Goal: Task Accomplishment & Management: Manage account settings

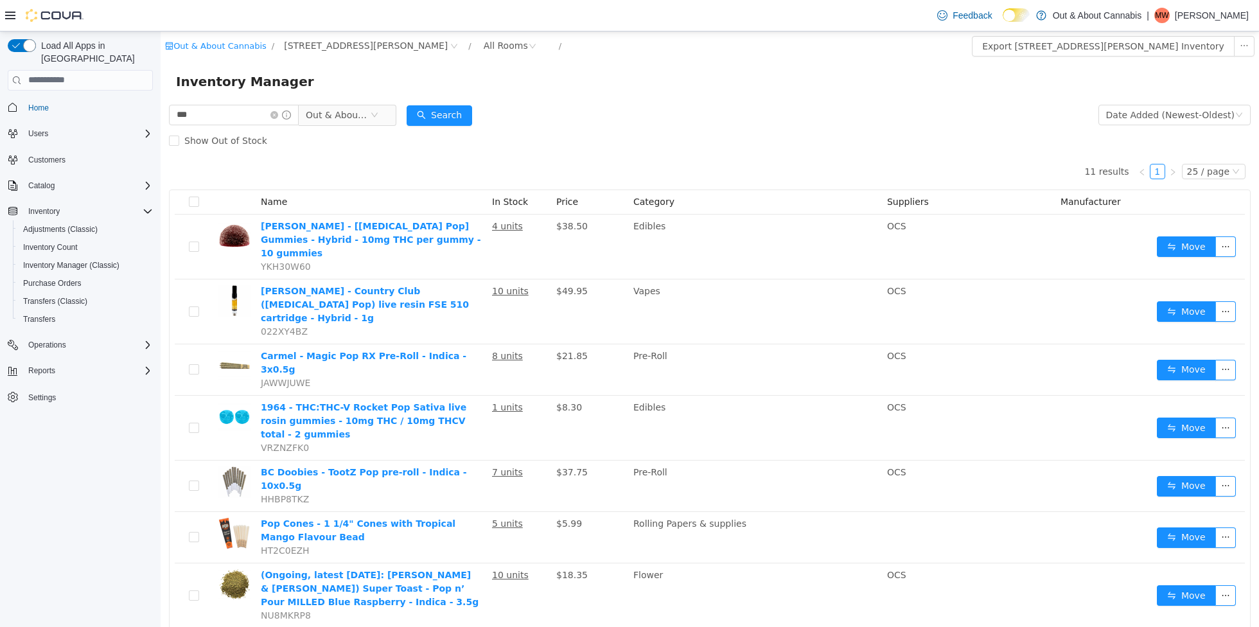
scroll to position [131, 0]
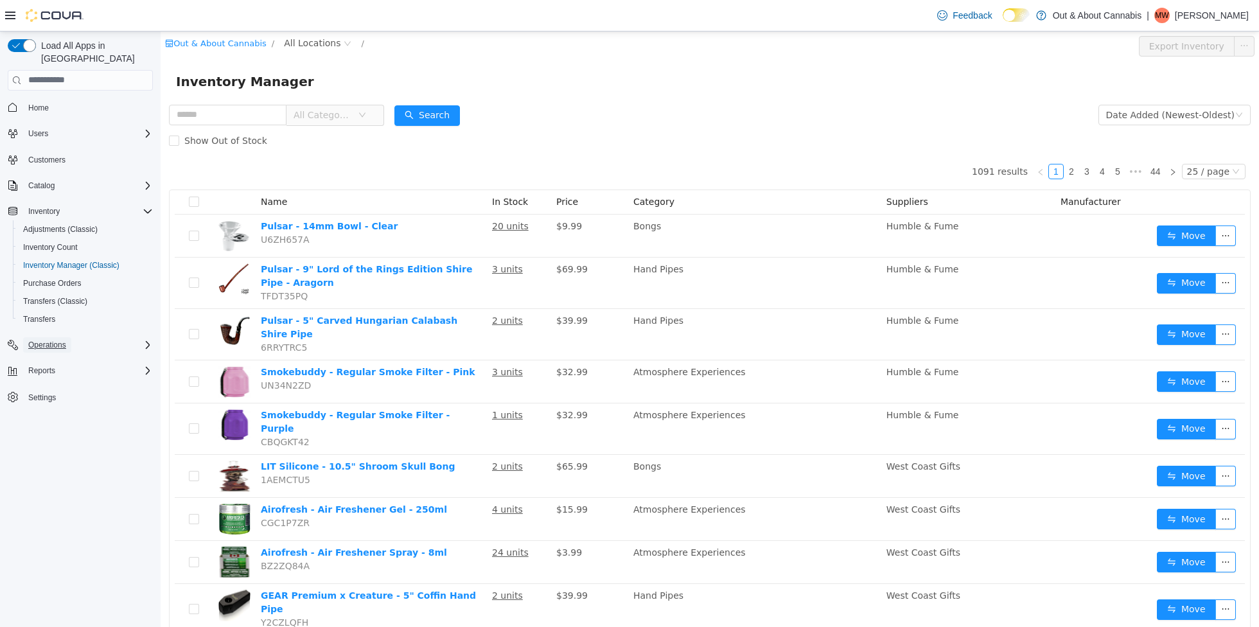
click at [42, 340] on span "Operations" at bounding box center [47, 345] width 38 height 10
click at [51, 384] on span "Reports" at bounding box center [41, 389] width 27 height 10
click at [46, 438] on span "Reports" at bounding box center [36, 443] width 27 height 10
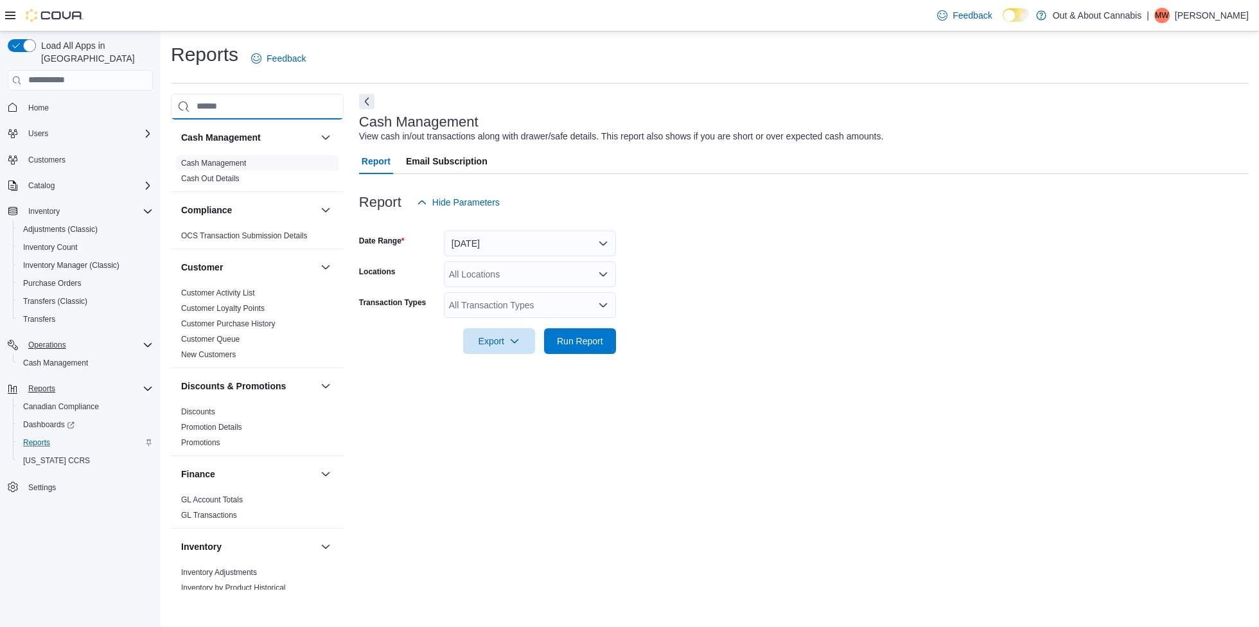
click at [224, 105] on input "search" at bounding box center [257, 107] width 173 height 26
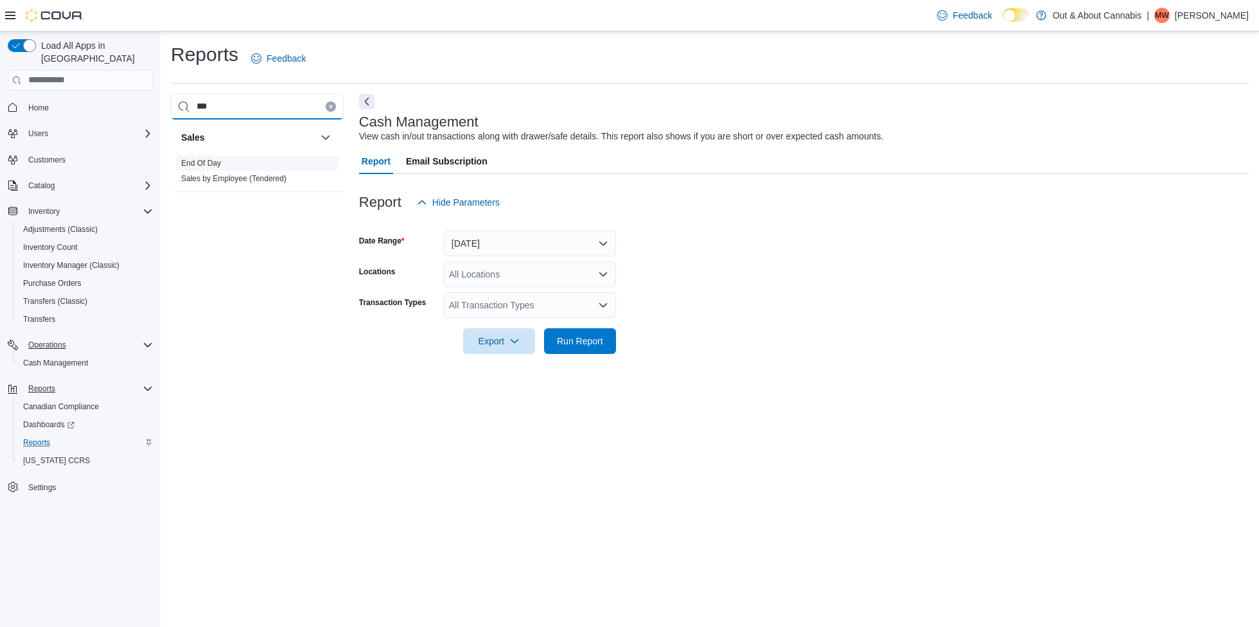
type input "***"
click at [214, 166] on link "End Of Day" at bounding box center [201, 163] width 40 height 9
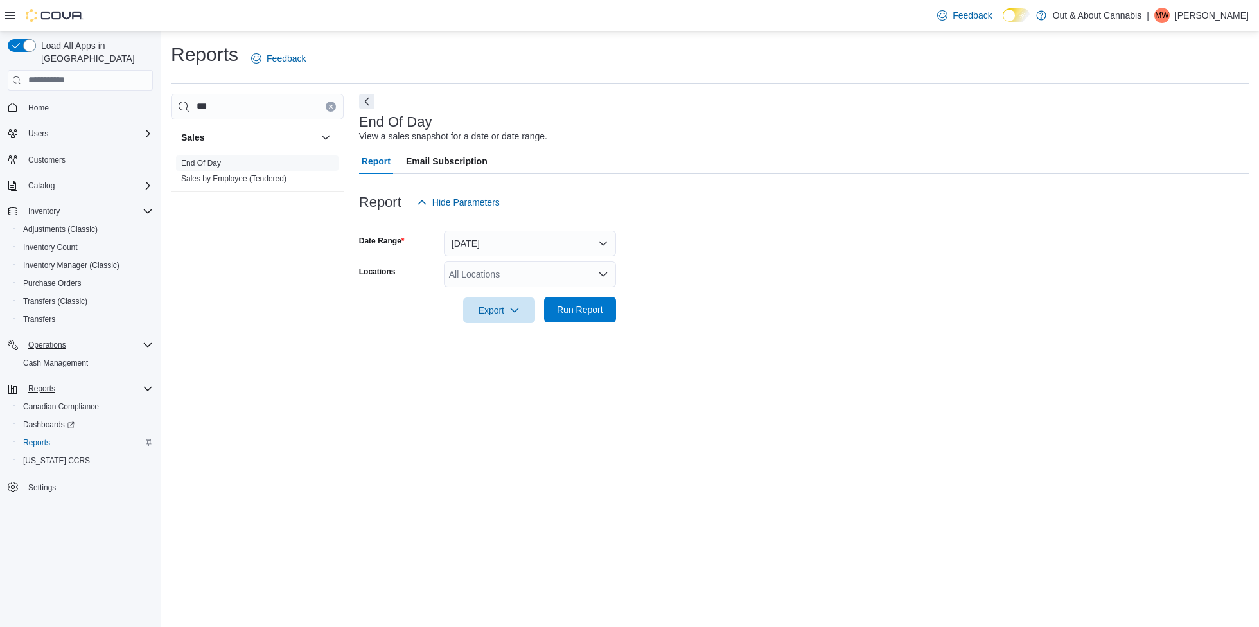
click at [585, 306] on span "Run Report" at bounding box center [580, 309] width 46 height 13
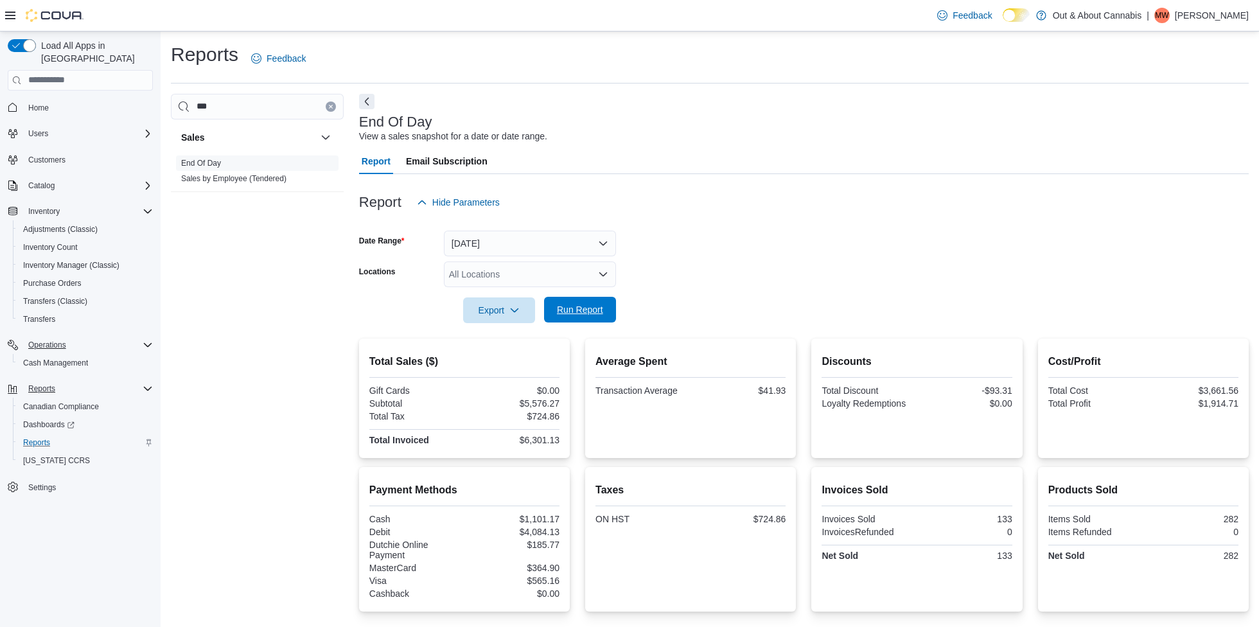
scroll to position [170, 0]
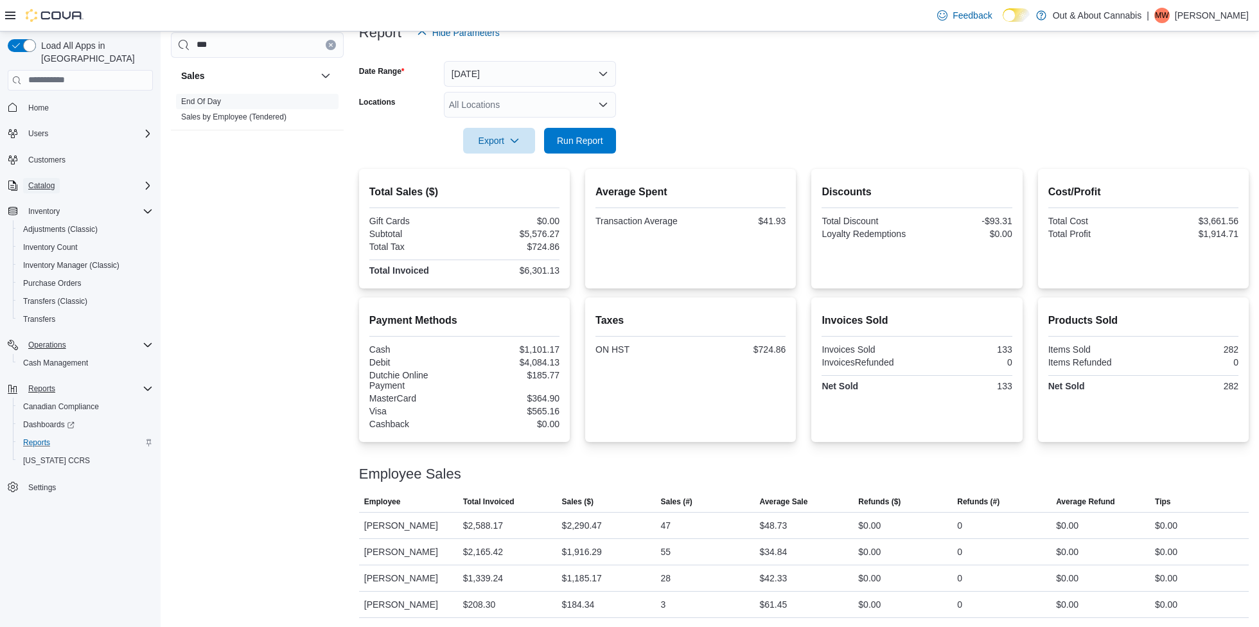
click at [51, 181] on span "Catalog" at bounding box center [41, 186] width 26 height 10
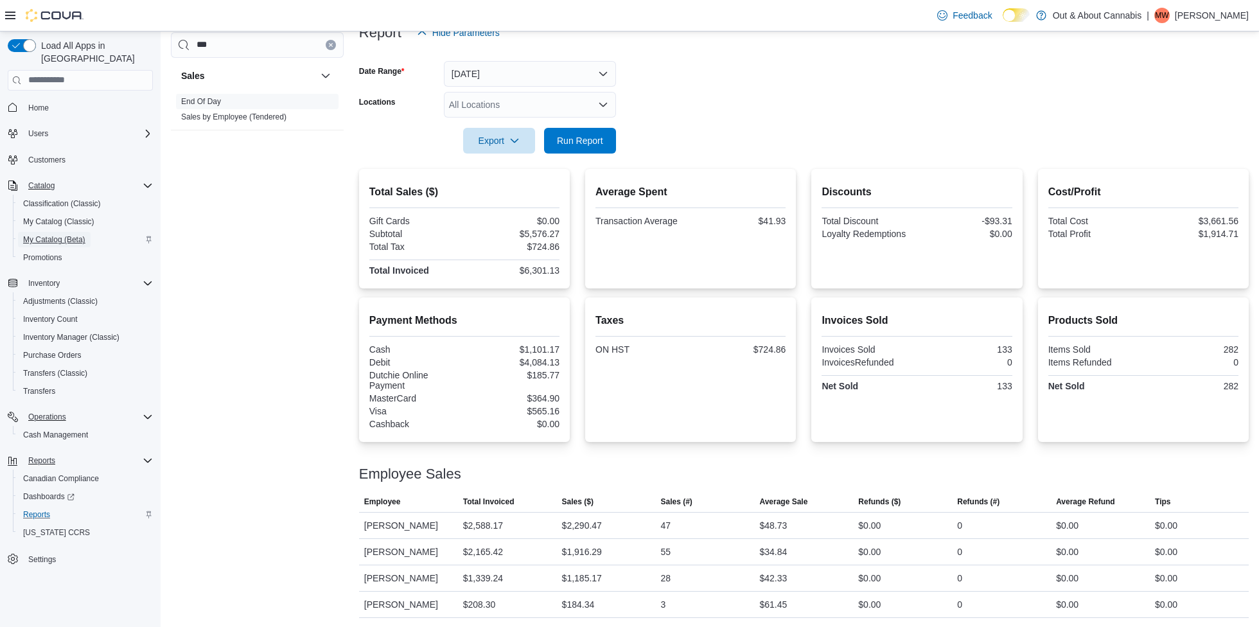
click at [55, 235] on span "My Catalog (Beta)" at bounding box center [54, 240] width 62 height 10
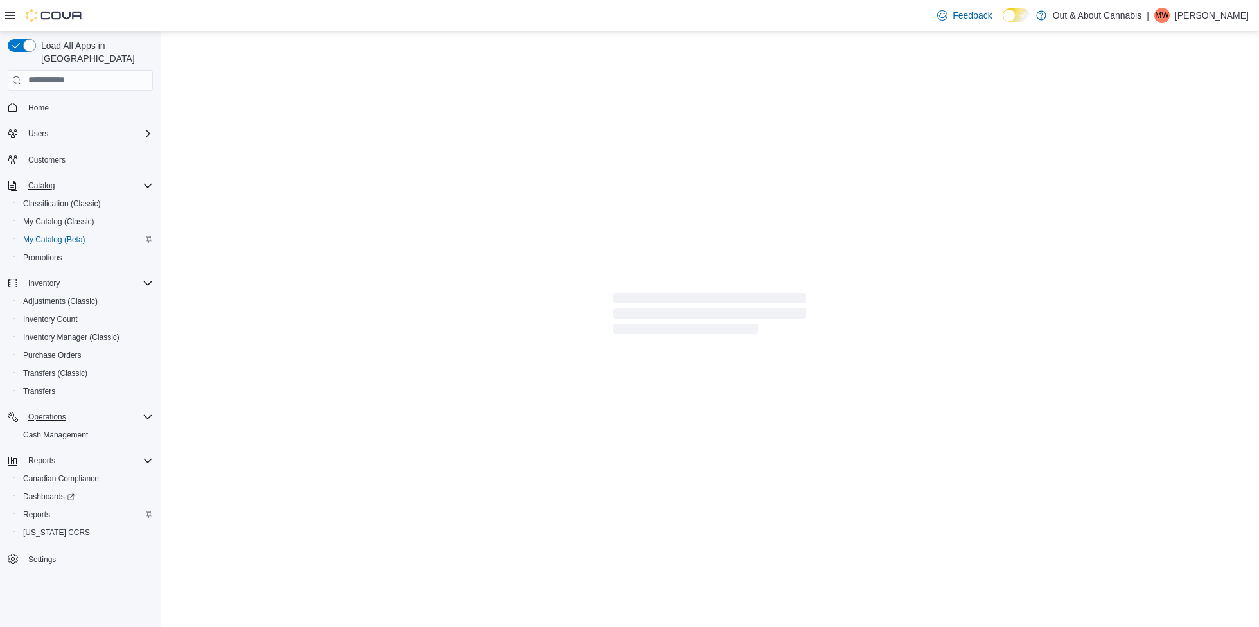
select select "**********"
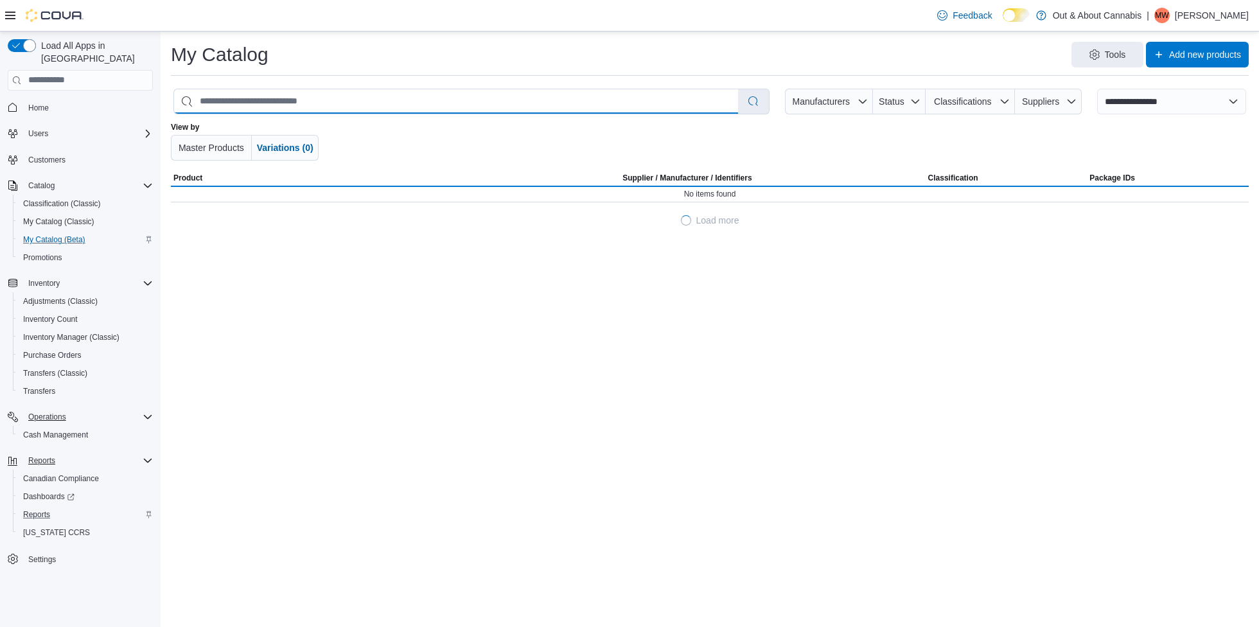
click at [551, 94] on input "search" at bounding box center [456, 101] width 564 height 24
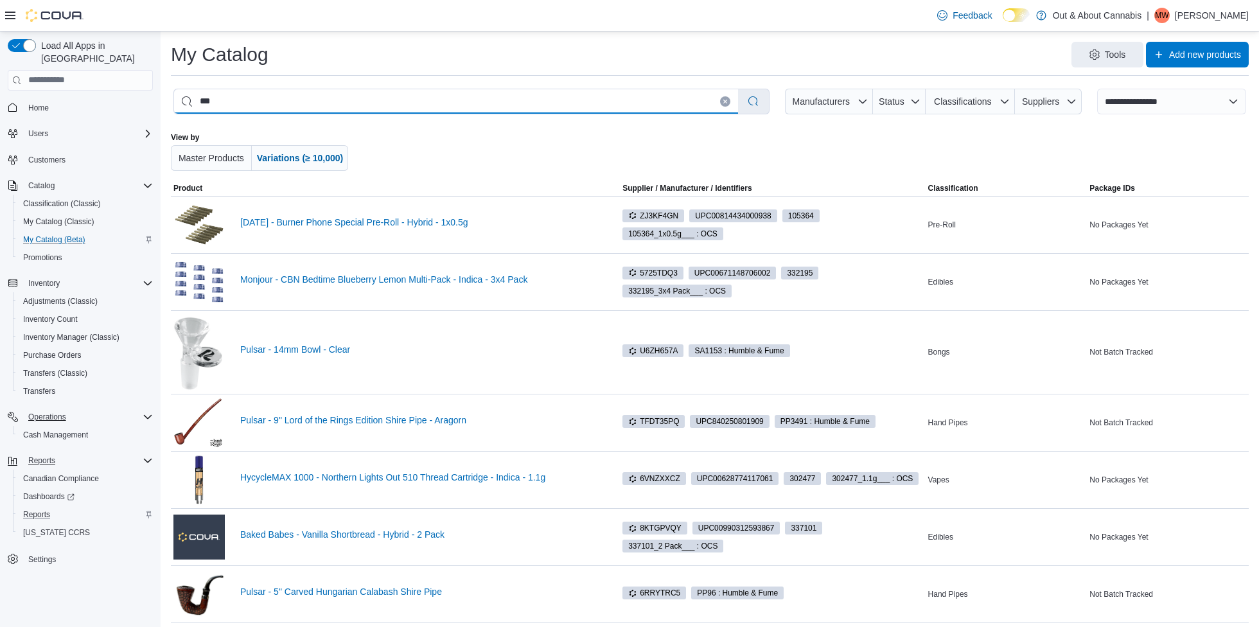
type input "****"
select select "*********"
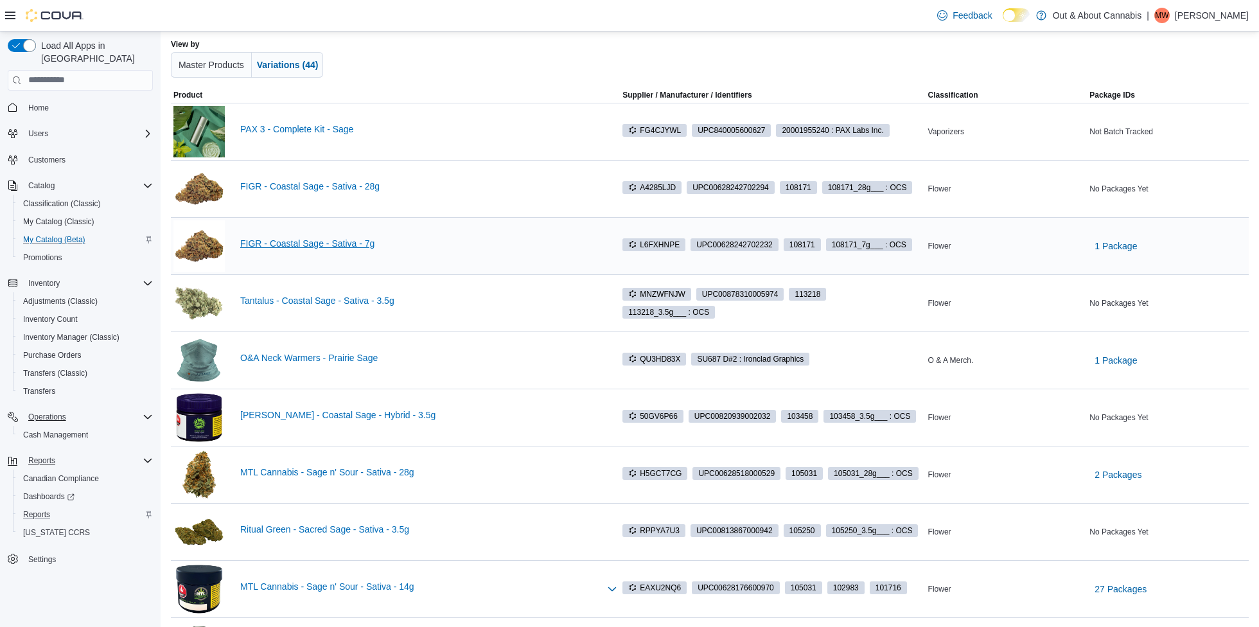
scroll to position [98, 0]
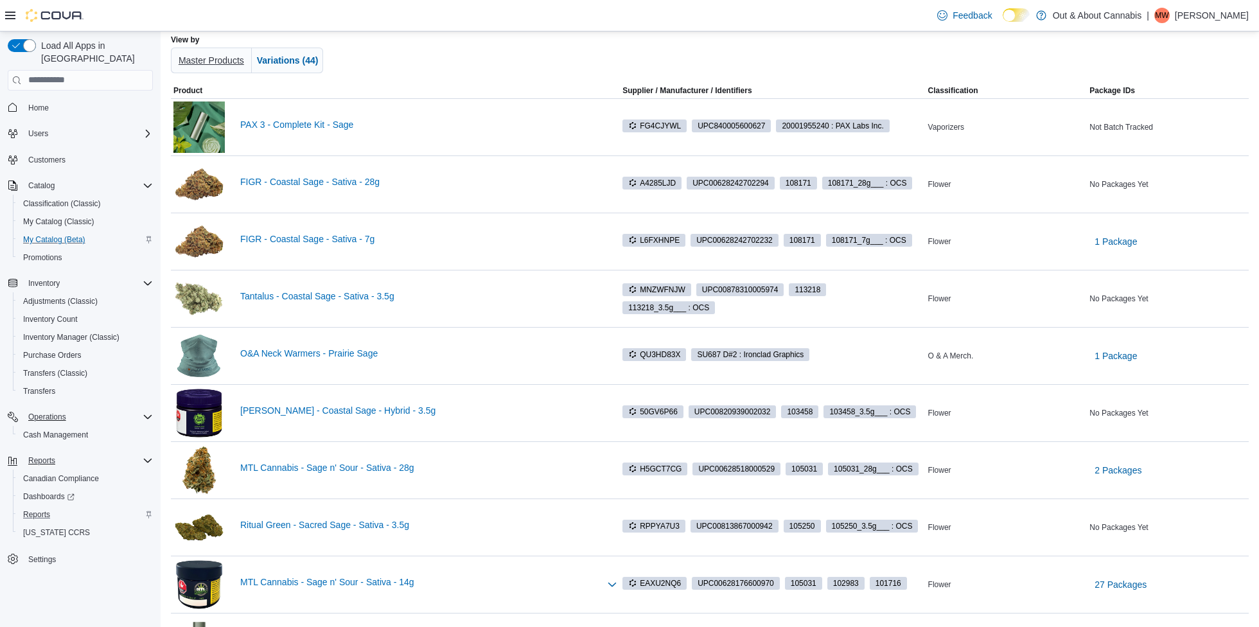
type input "****"
click at [209, 49] on span "Master Products" at bounding box center [211, 61] width 71 height 26
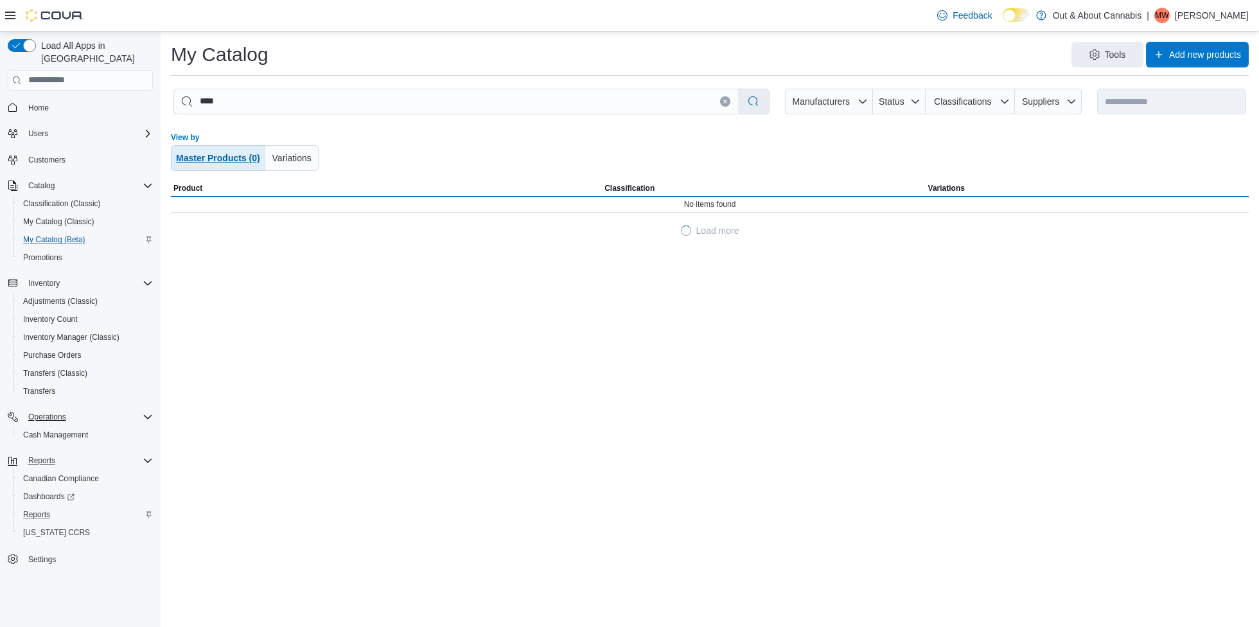
scroll to position [0, 0]
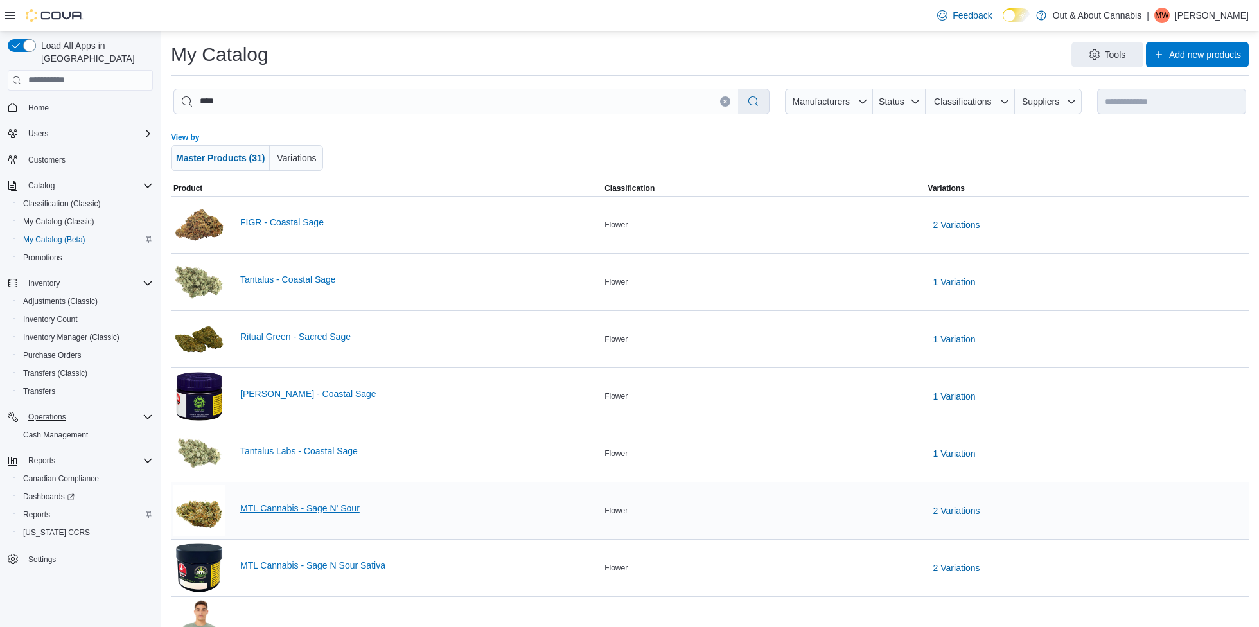
click at [324, 510] on link "MTL Cannabis - Sage N' Sour" at bounding box center [419, 508] width 359 height 10
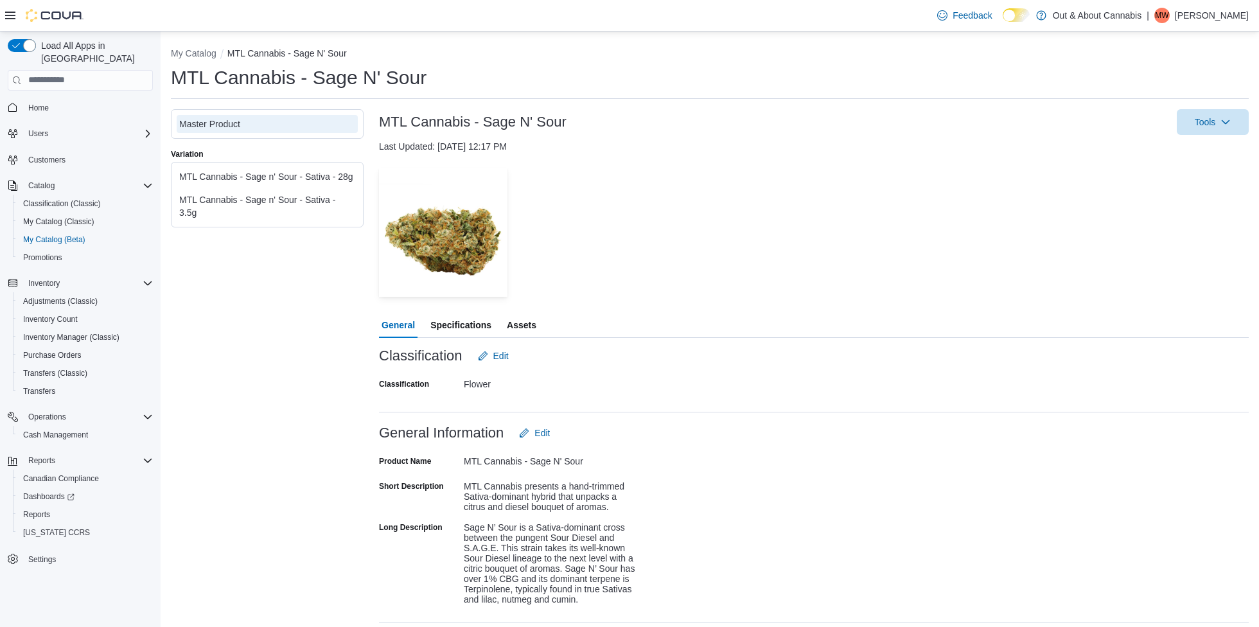
click at [255, 219] on div "MTL Cannabis - Sage n' Sour - Sativa - 3.5g" at bounding box center [267, 206] width 176 height 26
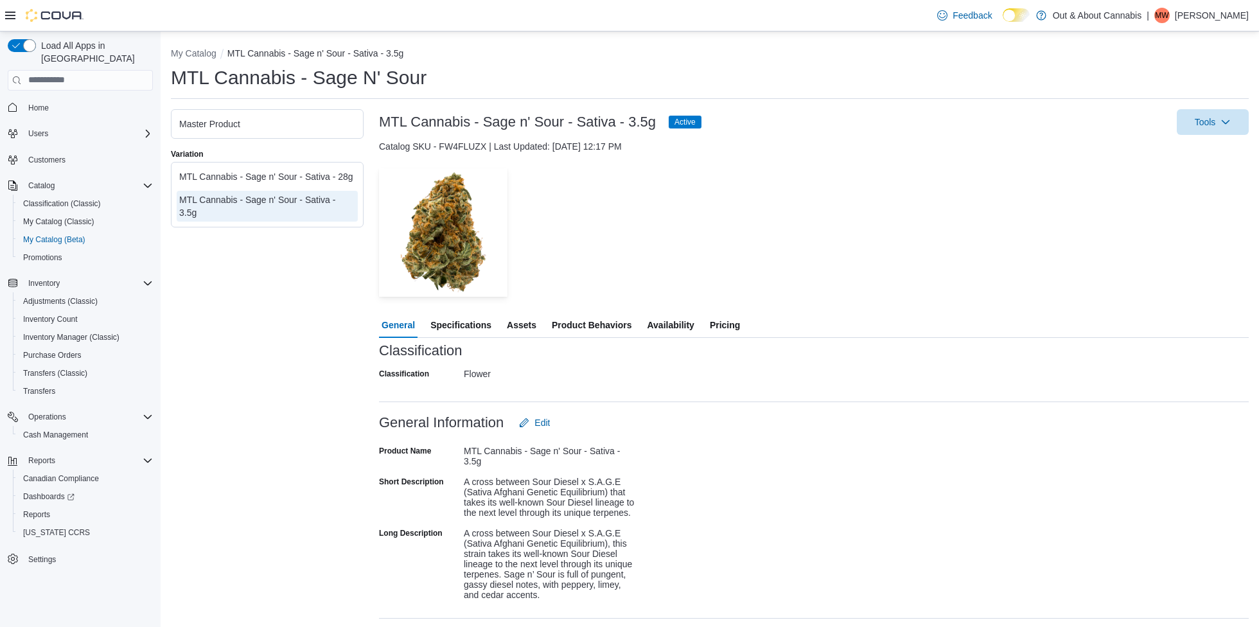
click at [302, 175] on div "MTL Cannabis - Sage n' Sour - Sativa - 28g" at bounding box center [267, 176] width 176 height 13
click at [191, 52] on button "My Catalog" at bounding box center [194, 53] width 46 height 10
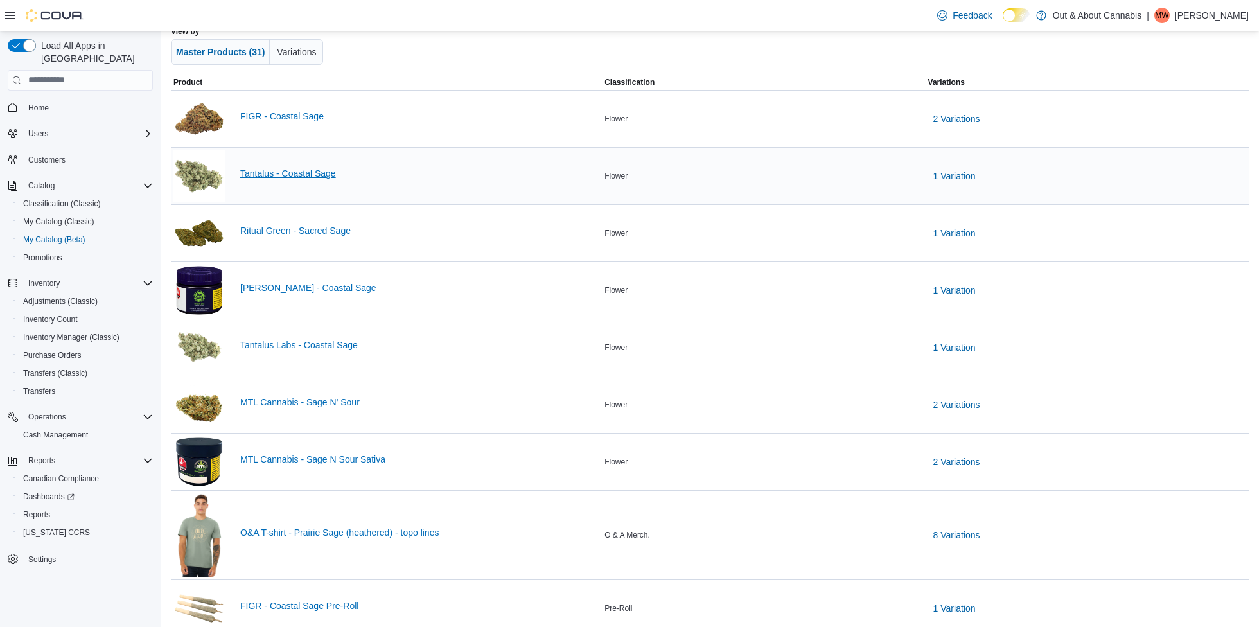
scroll to position [107, 0]
click at [351, 456] on link "MTL Cannabis - Sage N Sour Sativa" at bounding box center [419, 459] width 359 height 10
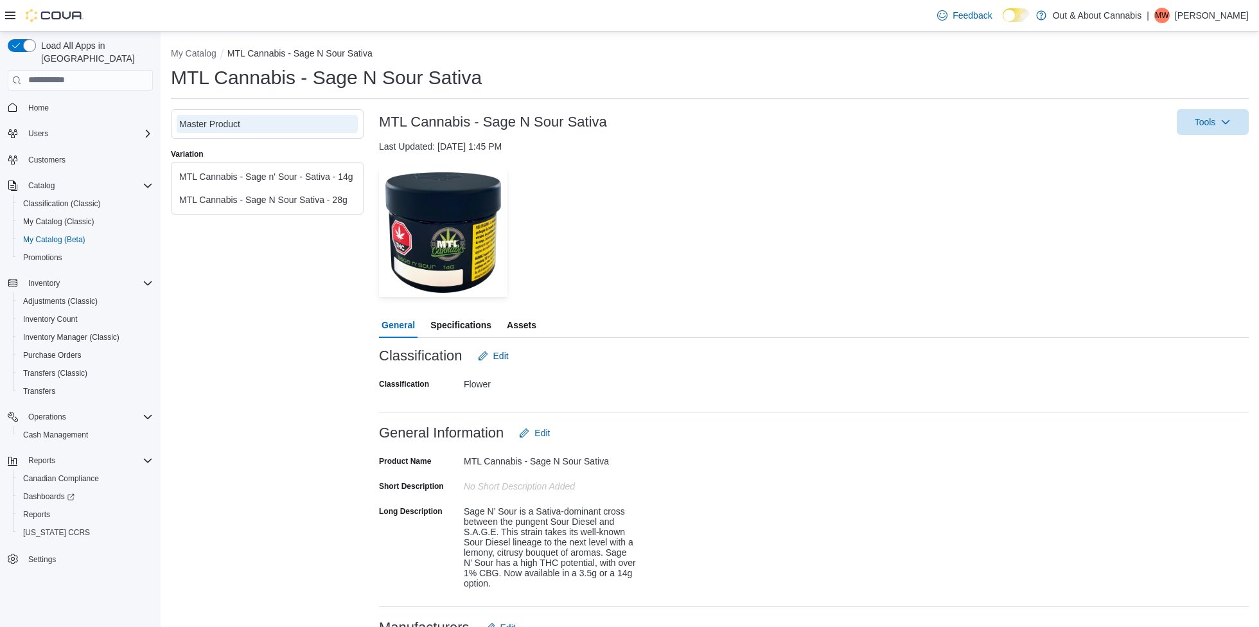
click at [292, 183] on div "MTL Cannabis - Sage n' Sour - Sativa - 14g" at bounding box center [267, 176] width 176 height 13
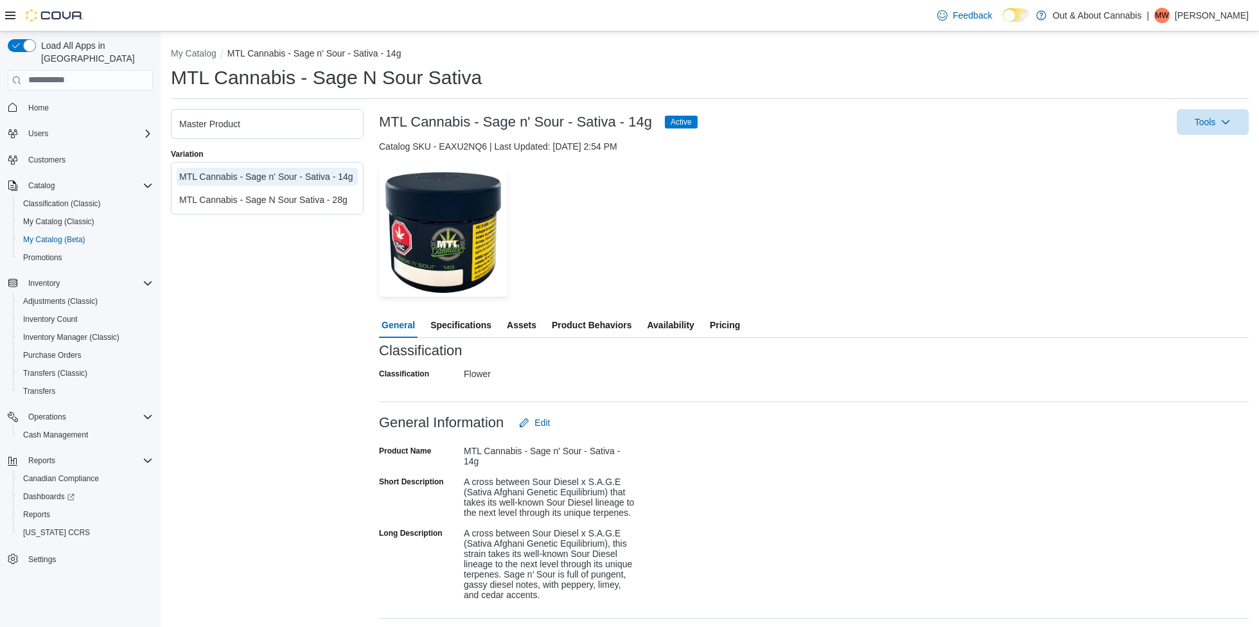
click at [661, 321] on span "Availability" at bounding box center [670, 325] width 47 height 26
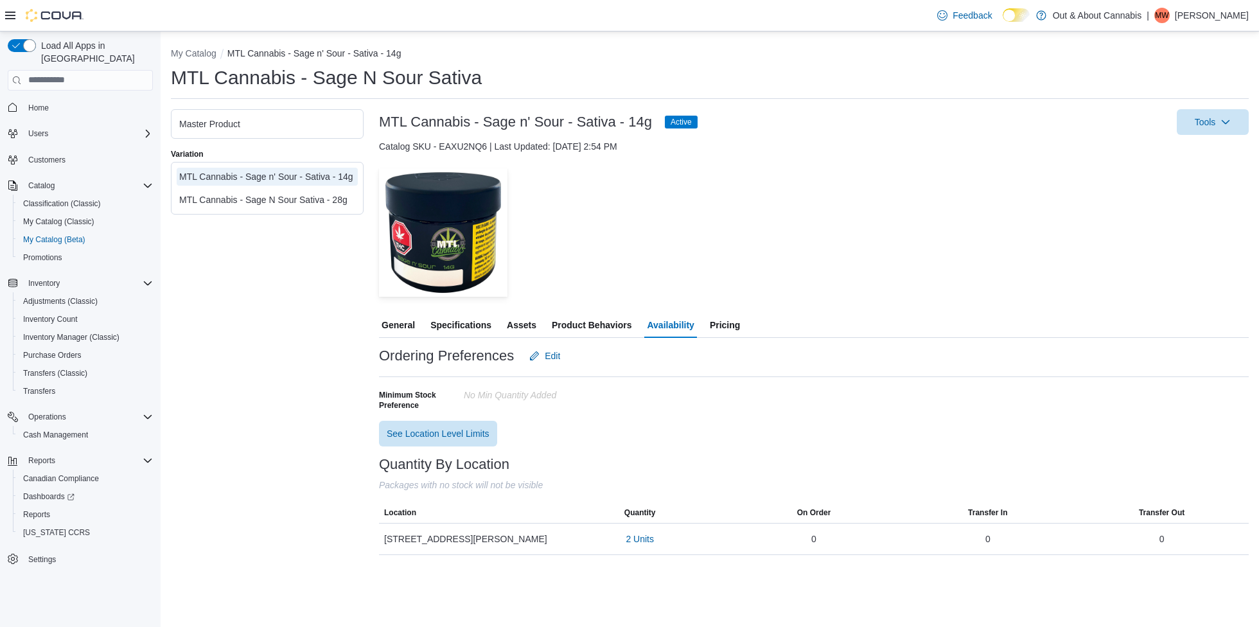
click at [527, 323] on span "Assets" at bounding box center [522, 325] width 30 height 26
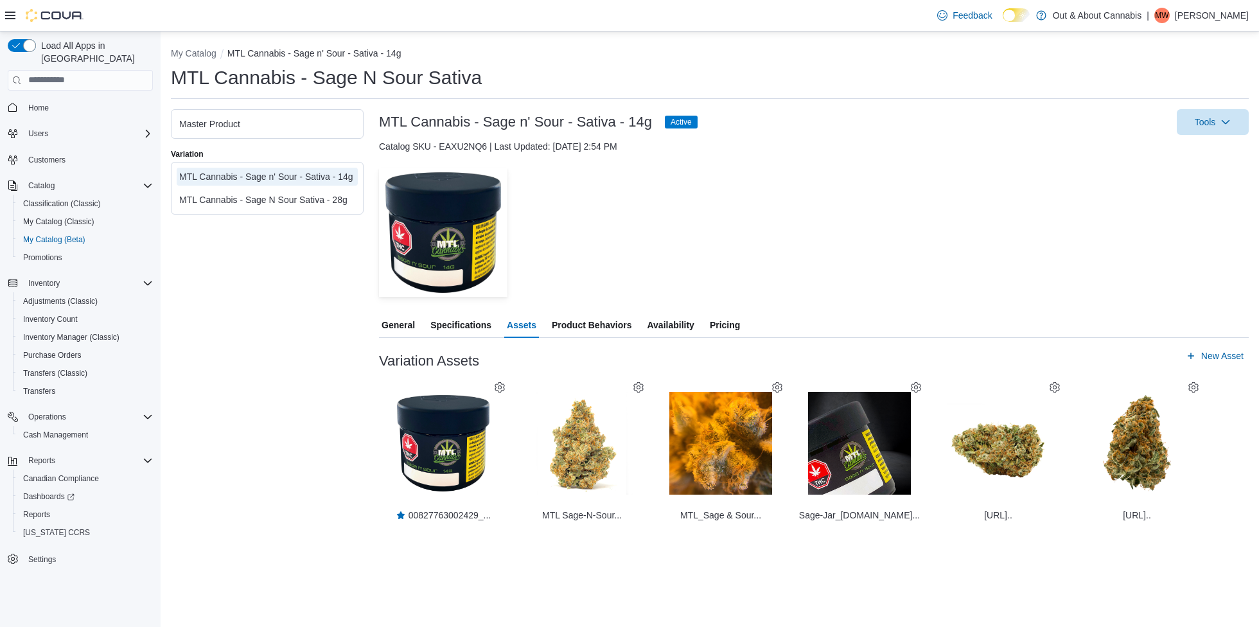
click at [740, 326] on span "Pricing" at bounding box center [725, 325] width 30 height 26
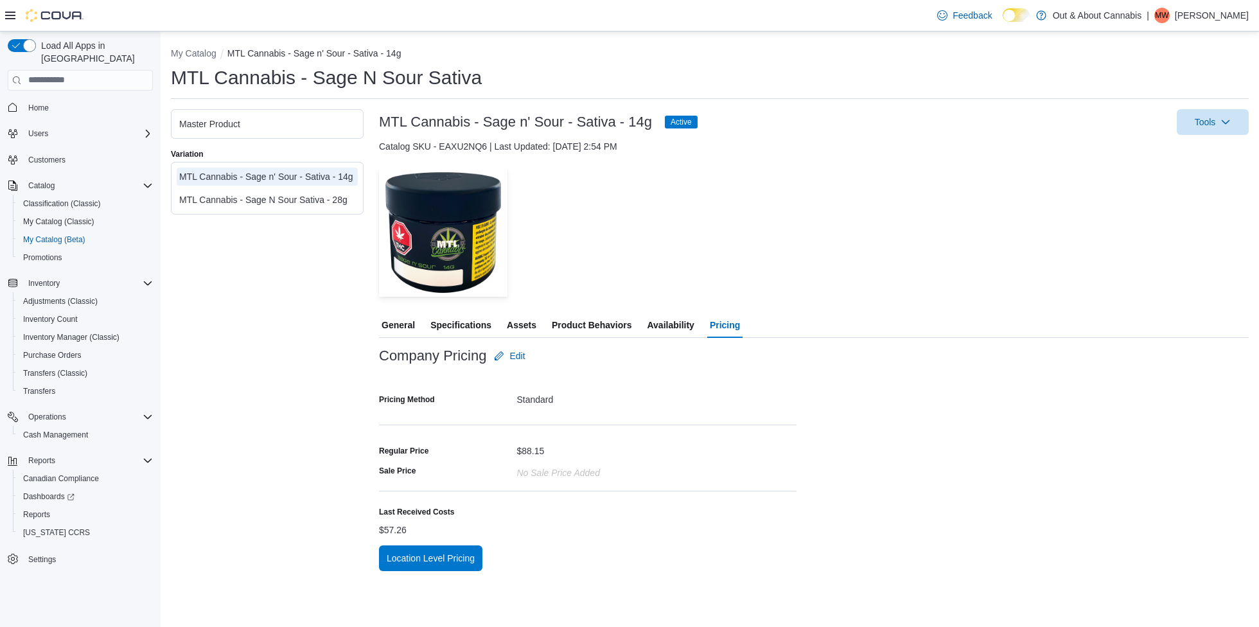
click at [413, 324] on span "General" at bounding box center [398, 325] width 33 height 26
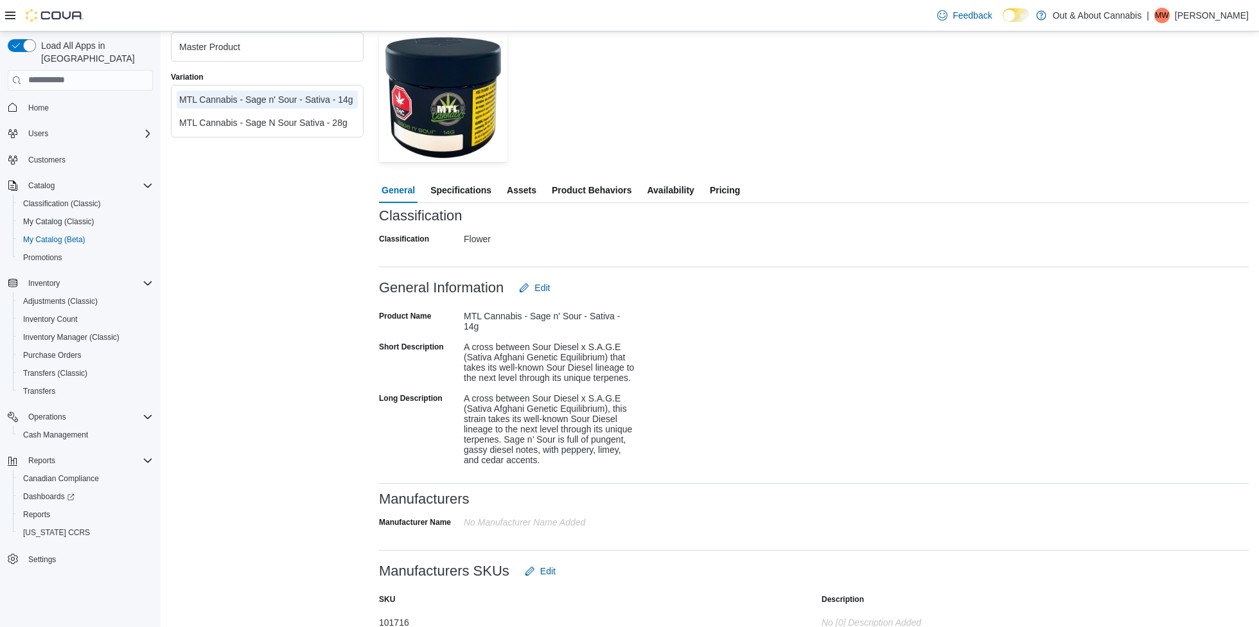
scroll to position [419, 0]
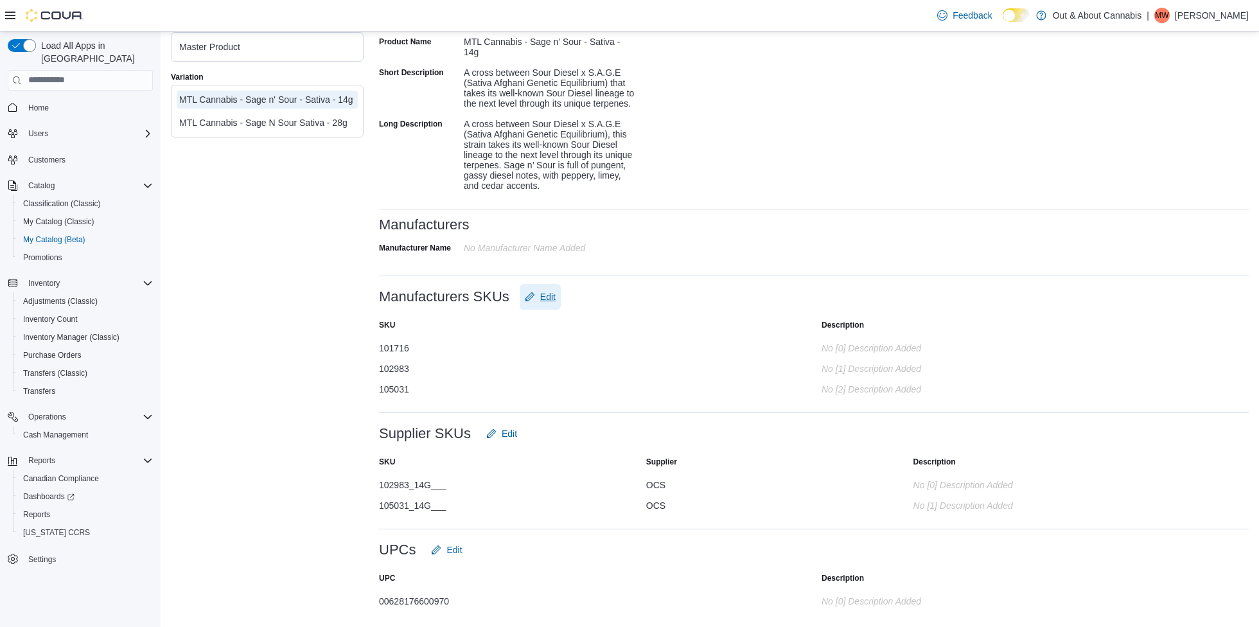
click at [546, 299] on span "Edit" at bounding box center [547, 296] width 15 height 13
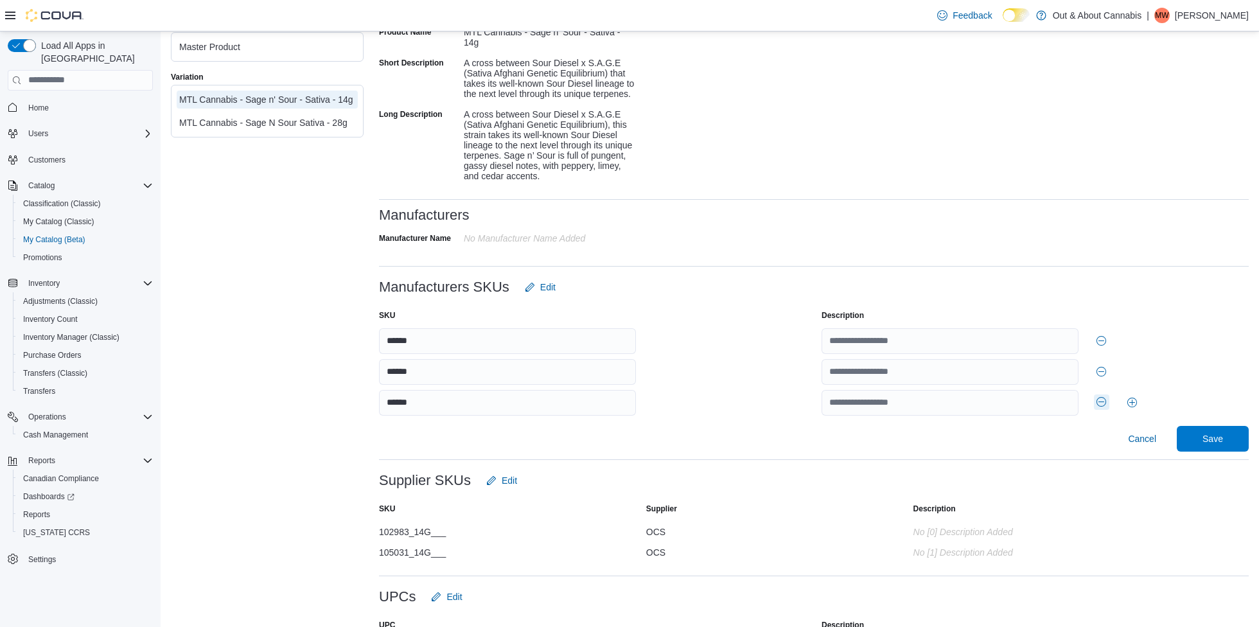
click at [1101, 410] on button "Remove row" at bounding box center [1101, 402] width 15 height 15
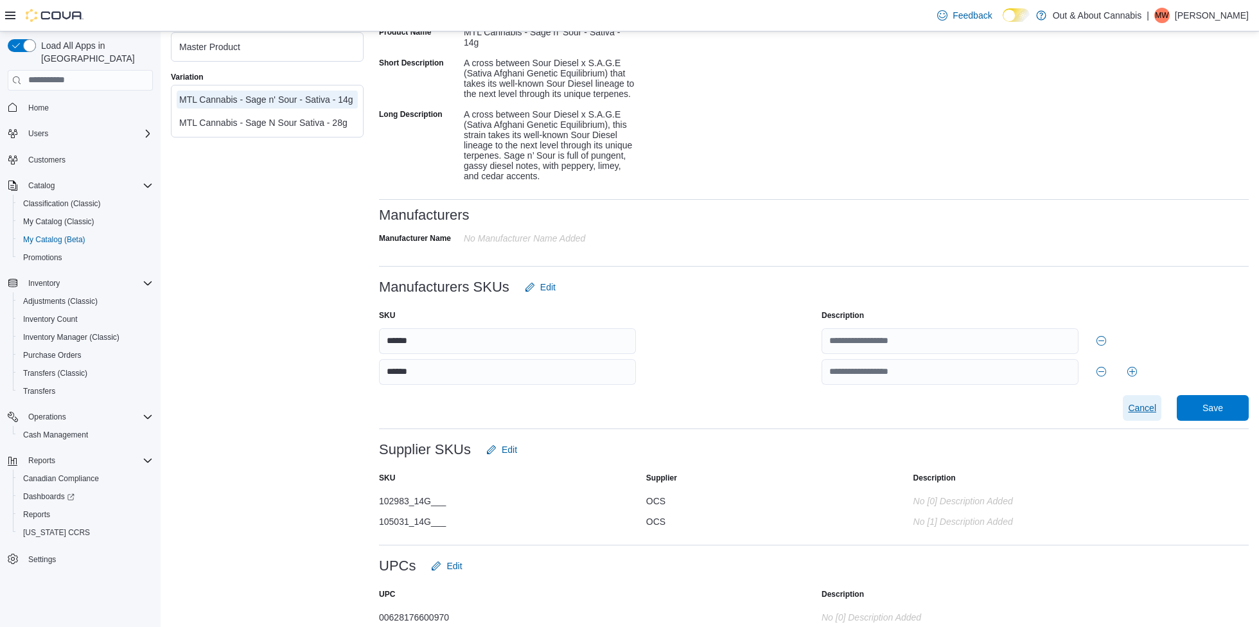
click at [1152, 414] on span "Cancel" at bounding box center [1142, 408] width 28 height 13
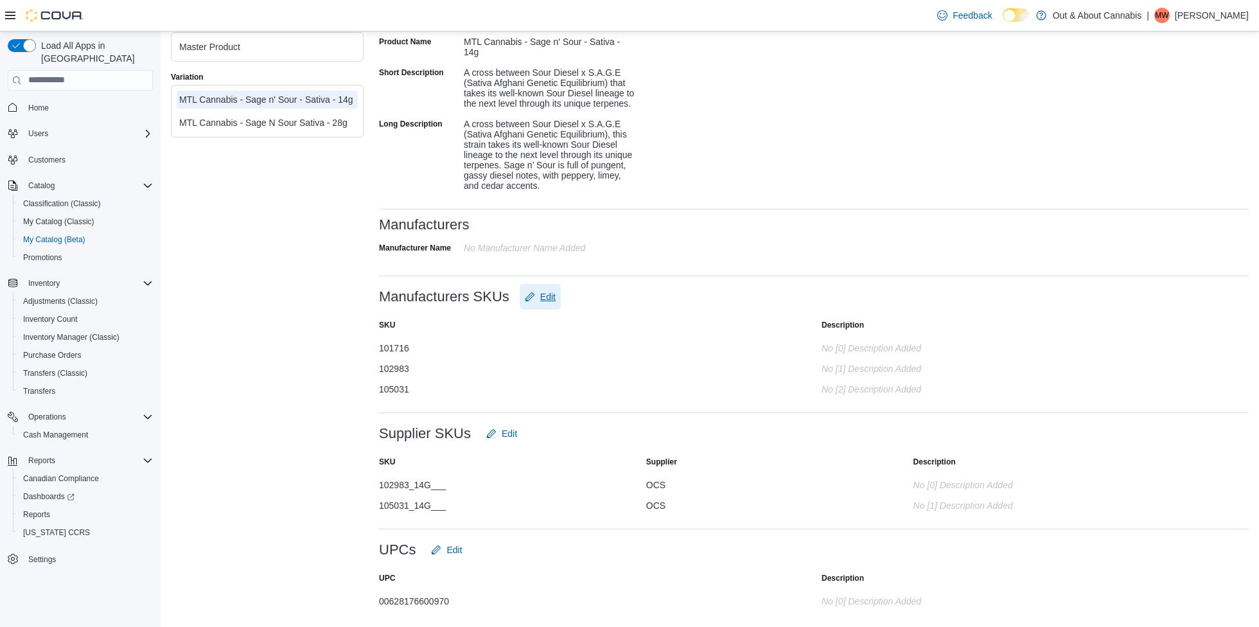
click at [546, 301] on span "Edit" at bounding box center [547, 296] width 15 height 13
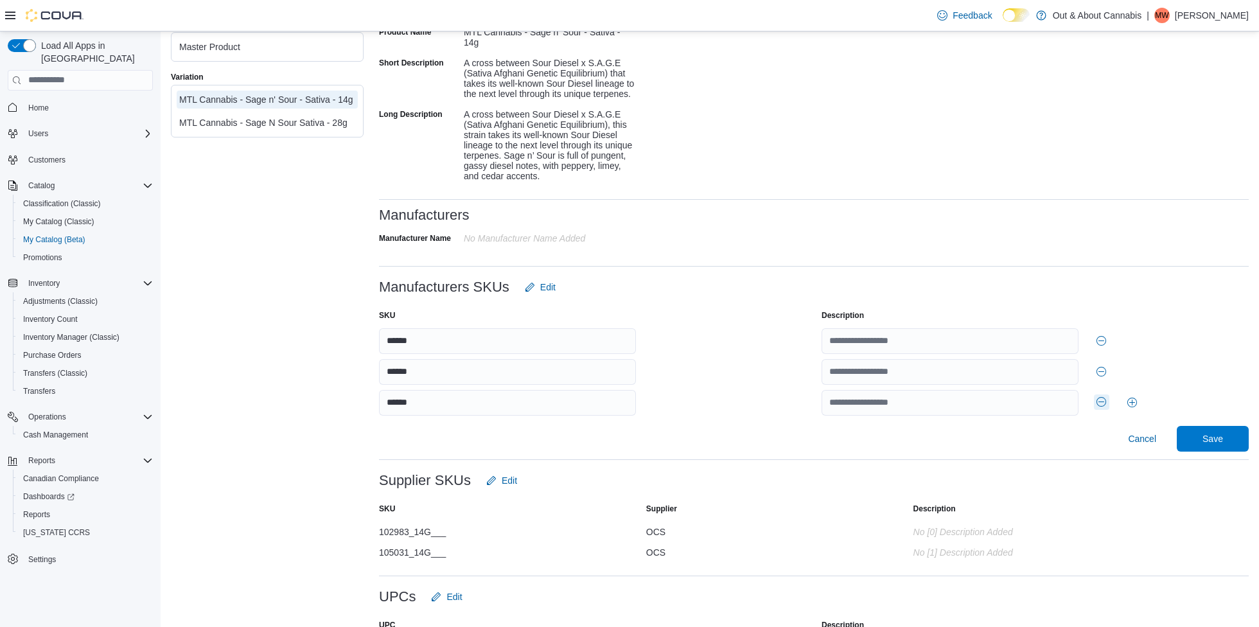
click at [1097, 410] on button "Remove row" at bounding box center [1101, 402] width 15 height 15
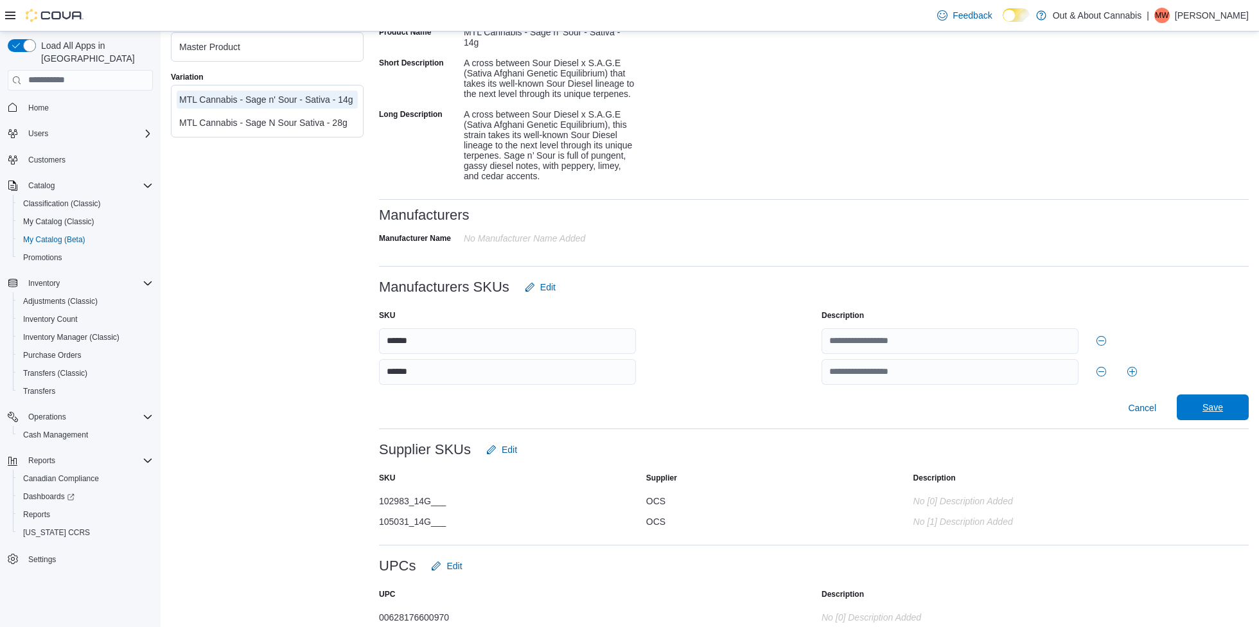
click at [1218, 411] on span "Save" at bounding box center [1213, 408] width 57 height 26
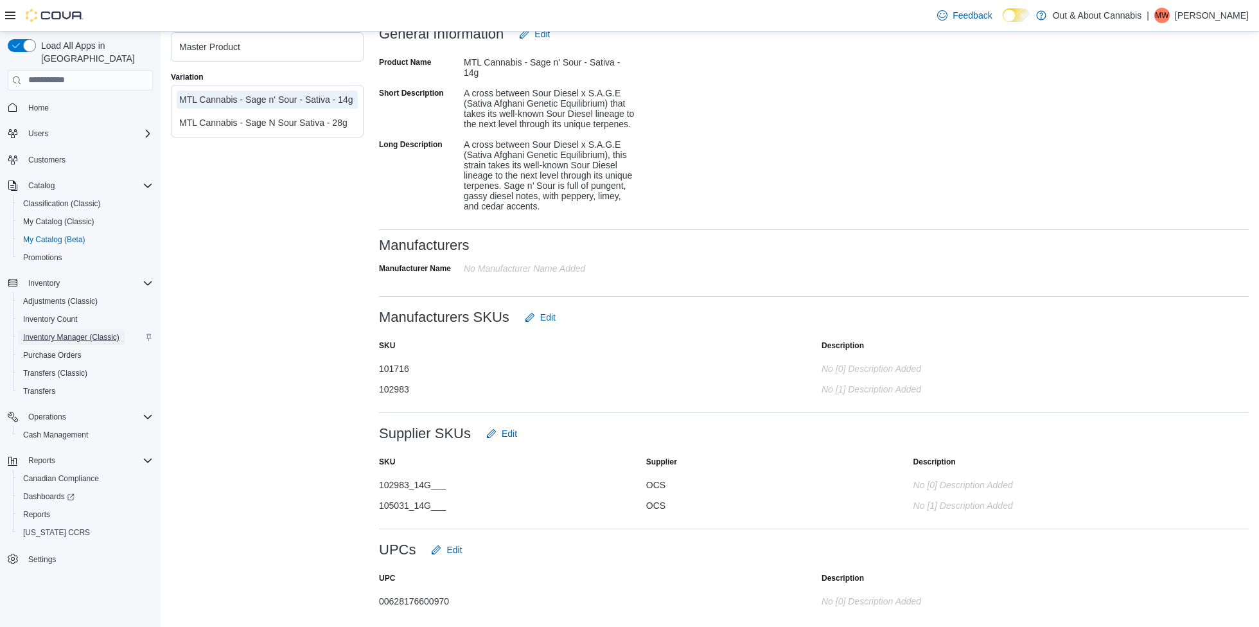
click at [42, 332] on span "Inventory Manager (Classic)" at bounding box center [71, 337] width 96 height 10
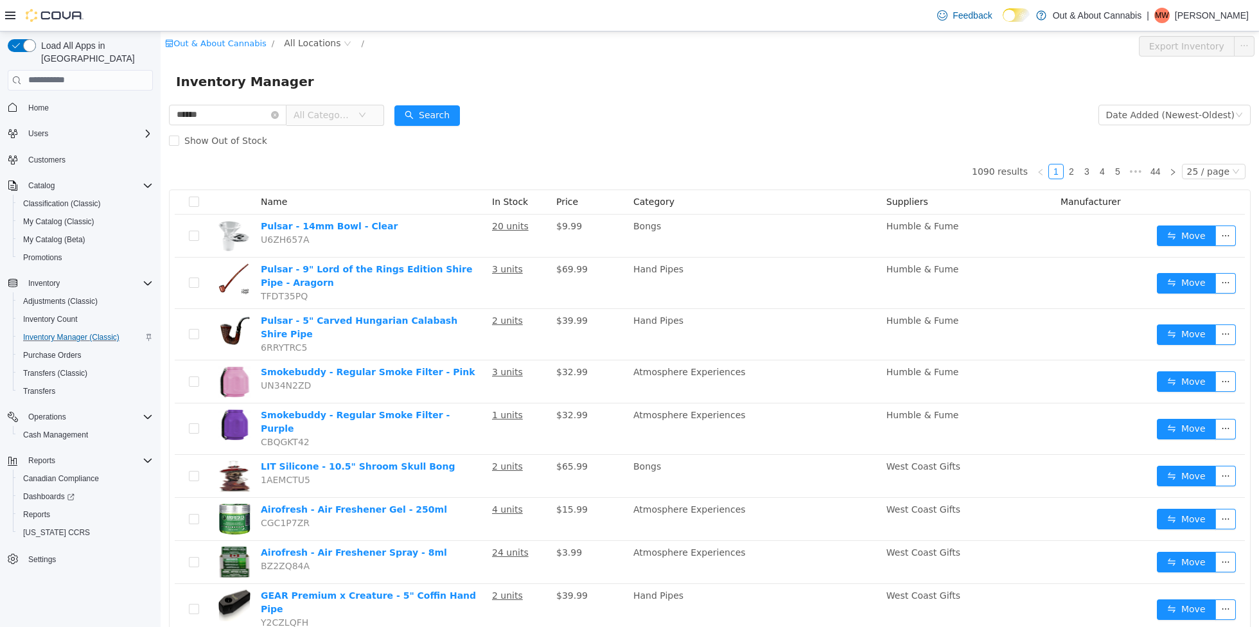
type input "******"
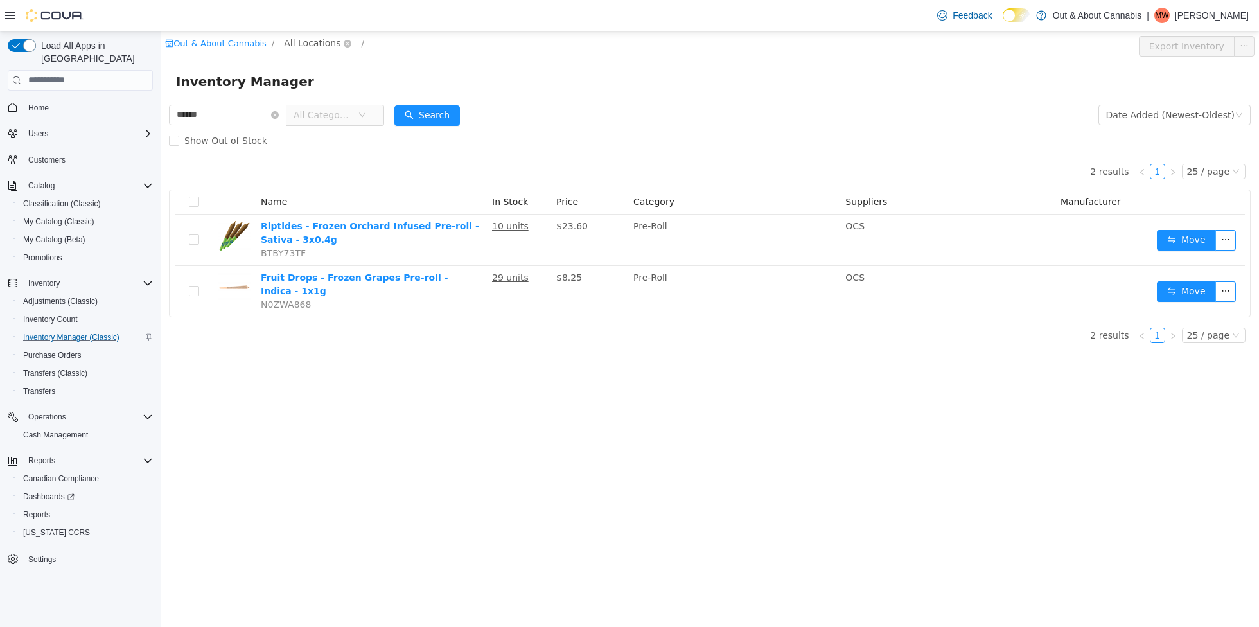
click at [304, 48] on span "All Locations" at bounding box center [312, 42] width 57 height 14
click at [396, 109] on span "[STREET_ADDRESS][PERSON_NAME]" at bounding box center [390, 112] width 164 height 10
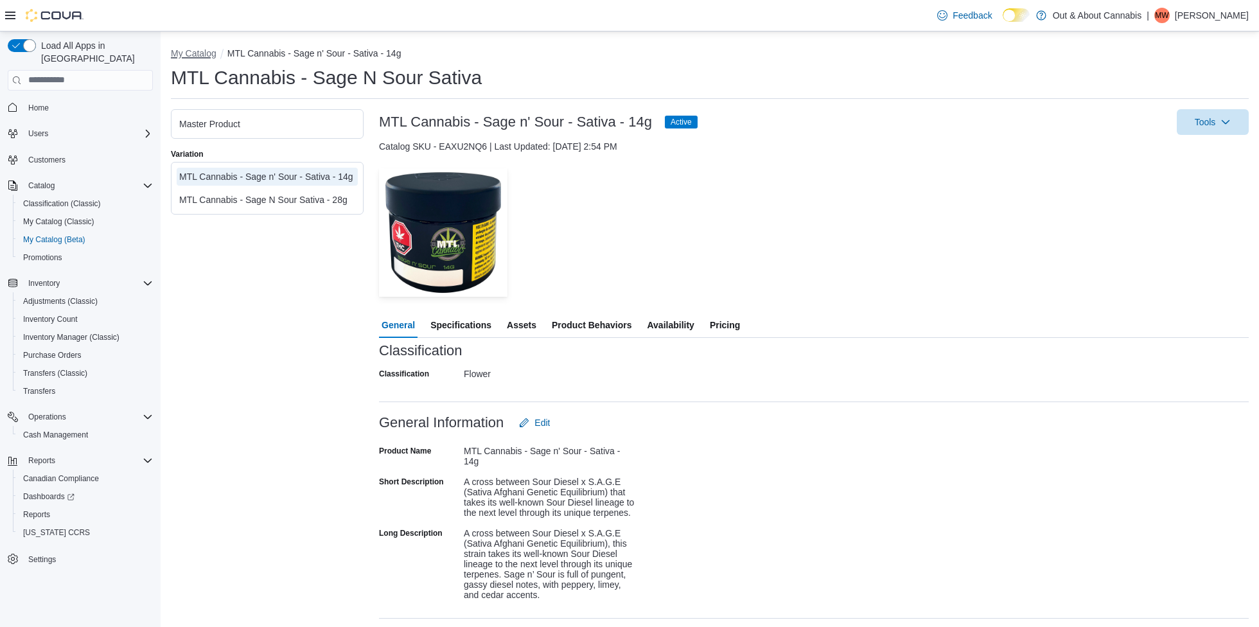
click at [213, 55] on button "My Catalog" at bounding box center [194, 53] width 46 height 10
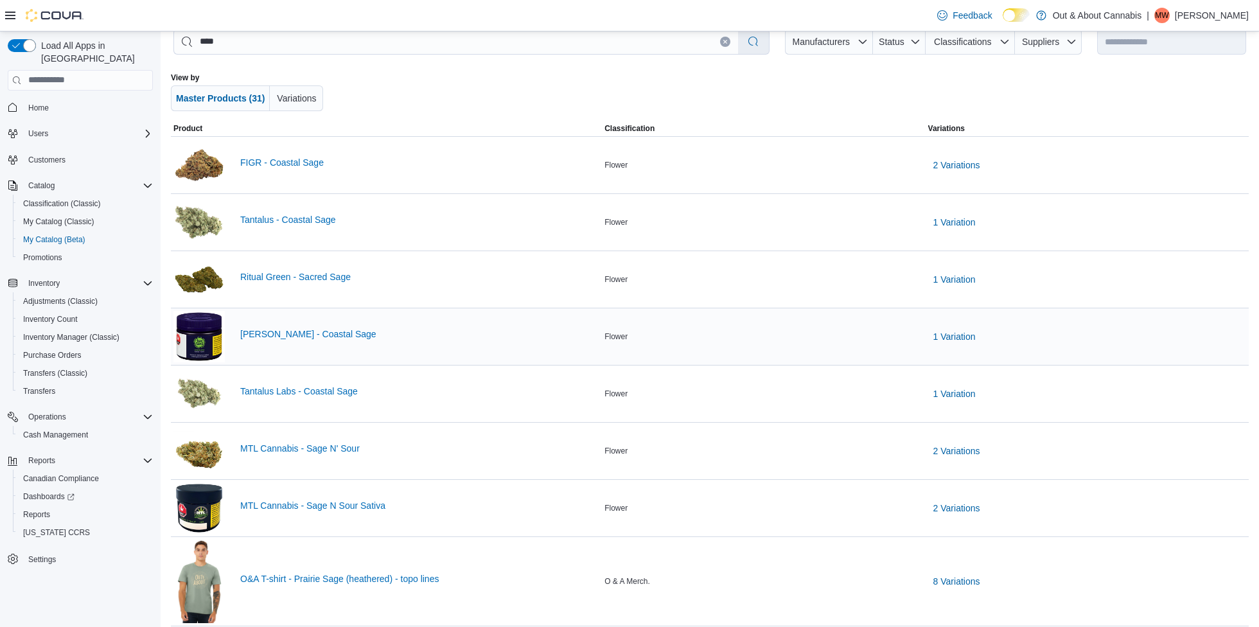
scroll to position [64, 0]
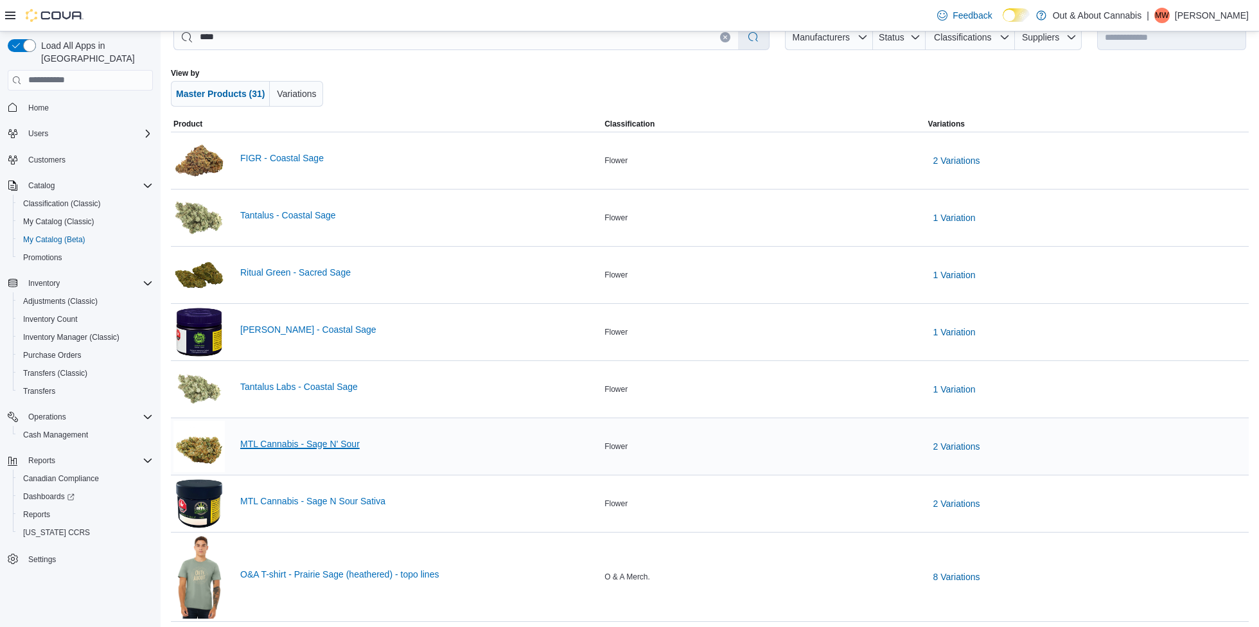
click at [305, 439] on link "MTL Cannabis - Sage N' Sour" at bounding box center [419, 444] width 359 height 10
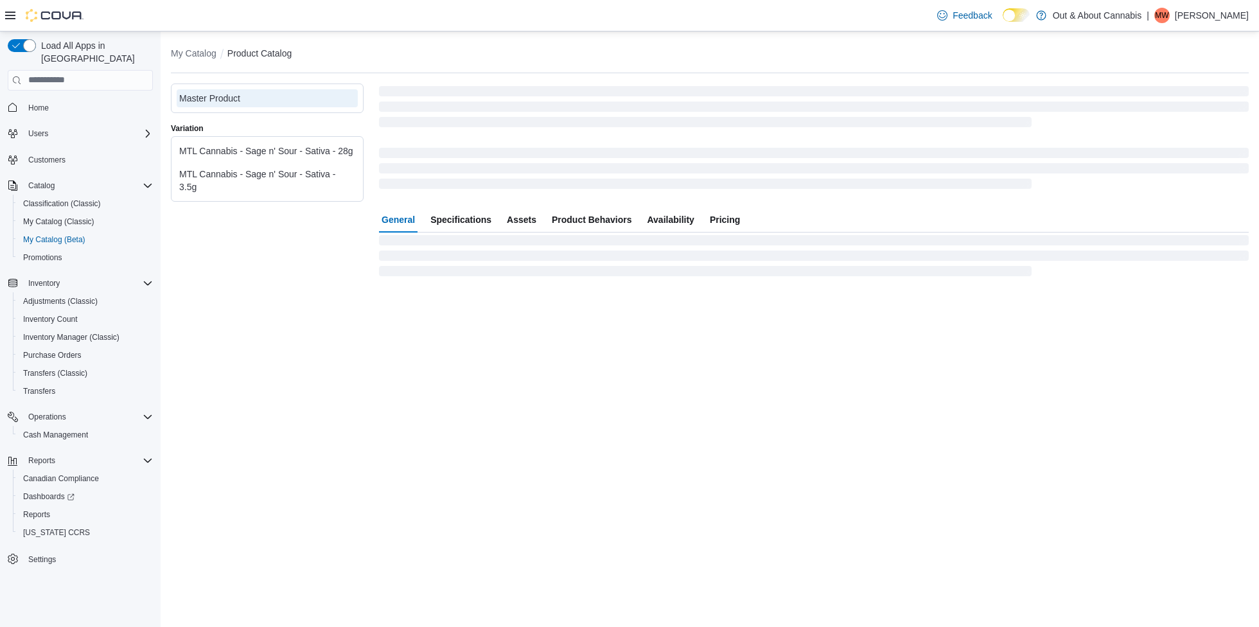
click at [249, 216] on div "Master Product Variation MTL Cannabis - Sage n' Sour - Sativa - 28g MTL Cannabi…" at bounding box center [267, 181] width 193 height 195
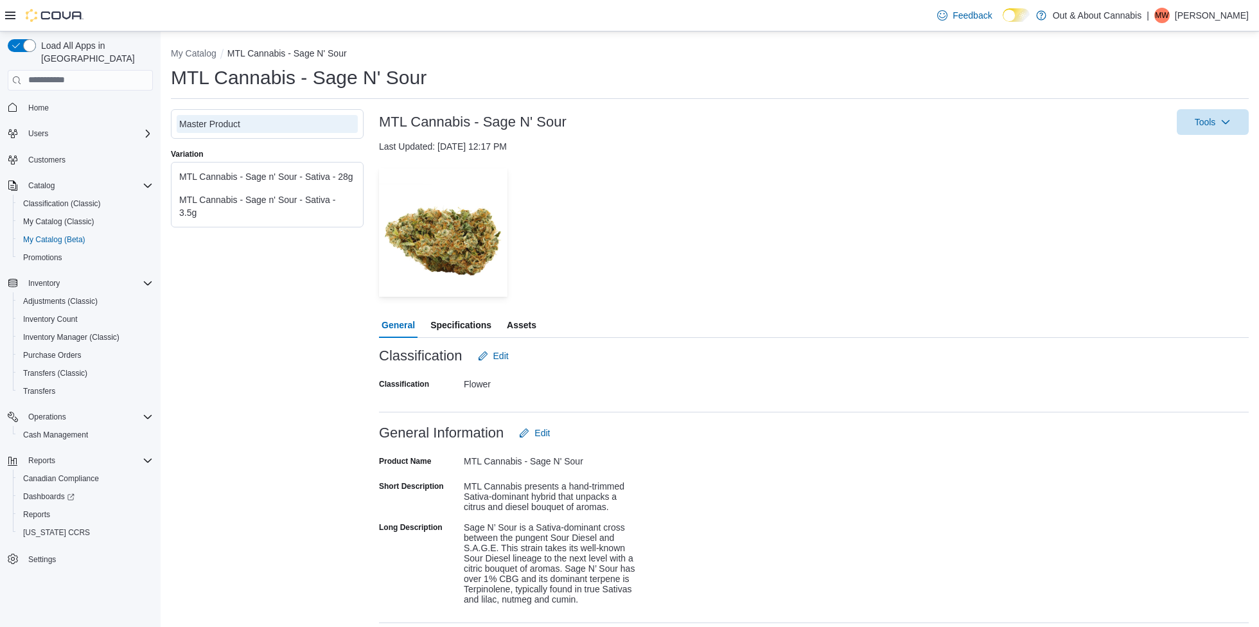
click at [253, 203] on div "MTL Cannabis - Sage n' Sour - Sativa - 3.5g" at bounding box center [267, 206] width 181 height 31
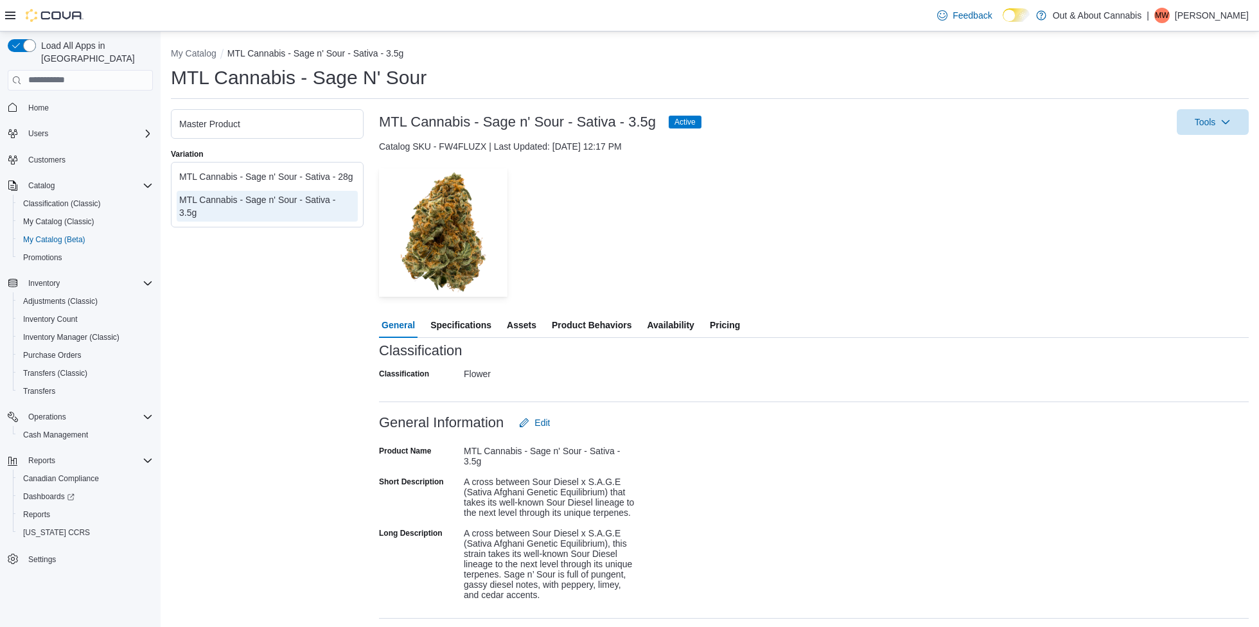
click at [681, 317] on span "Availability" at bounding box center [670, 325] width 47 height 26
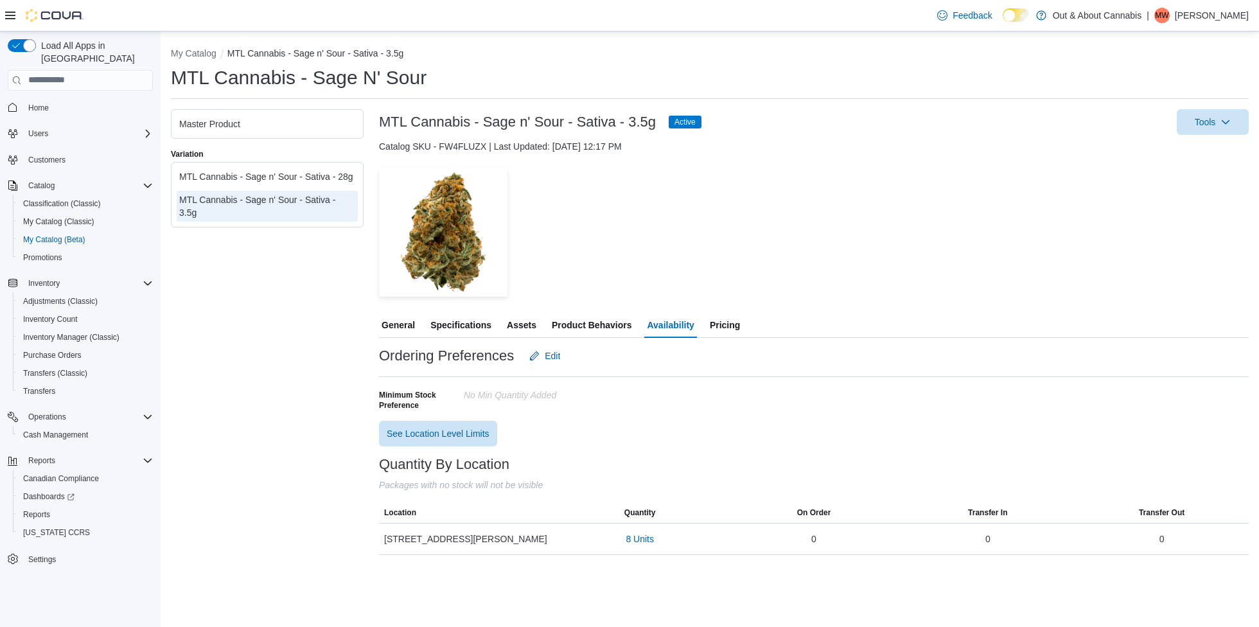
click at [407, 326] on span "General" at bounding box center [398, 325] width 33 height 26
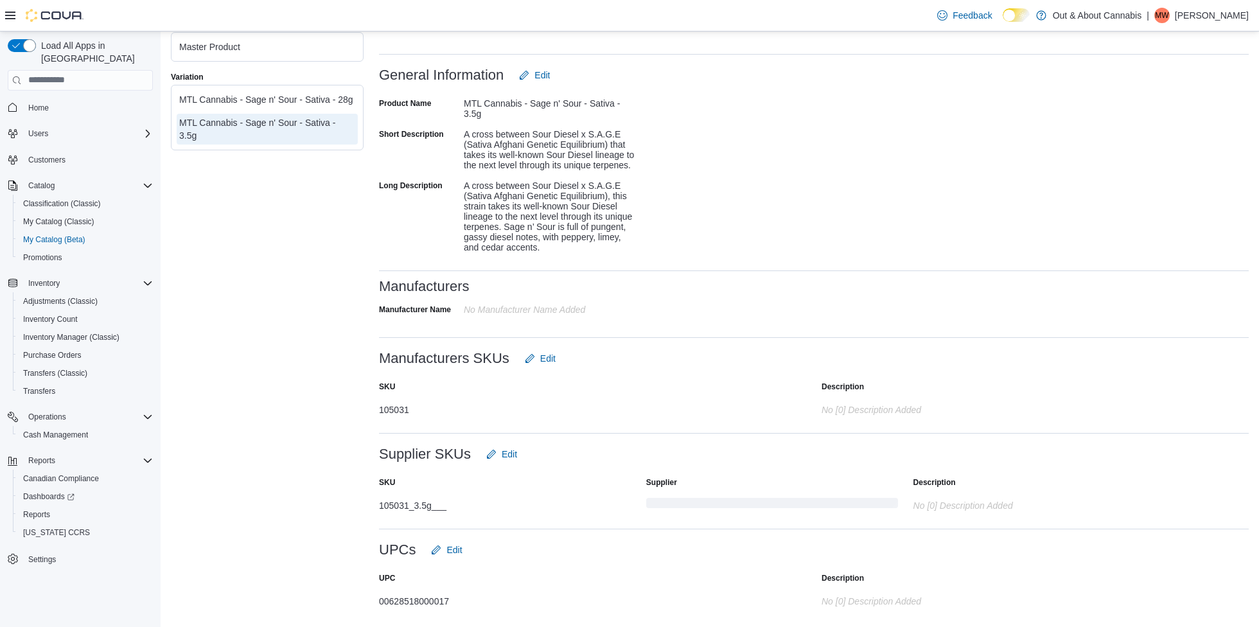
scroll to position [346, 0]
